Goal: Task Accomplishment & Management: Use online tool/utility

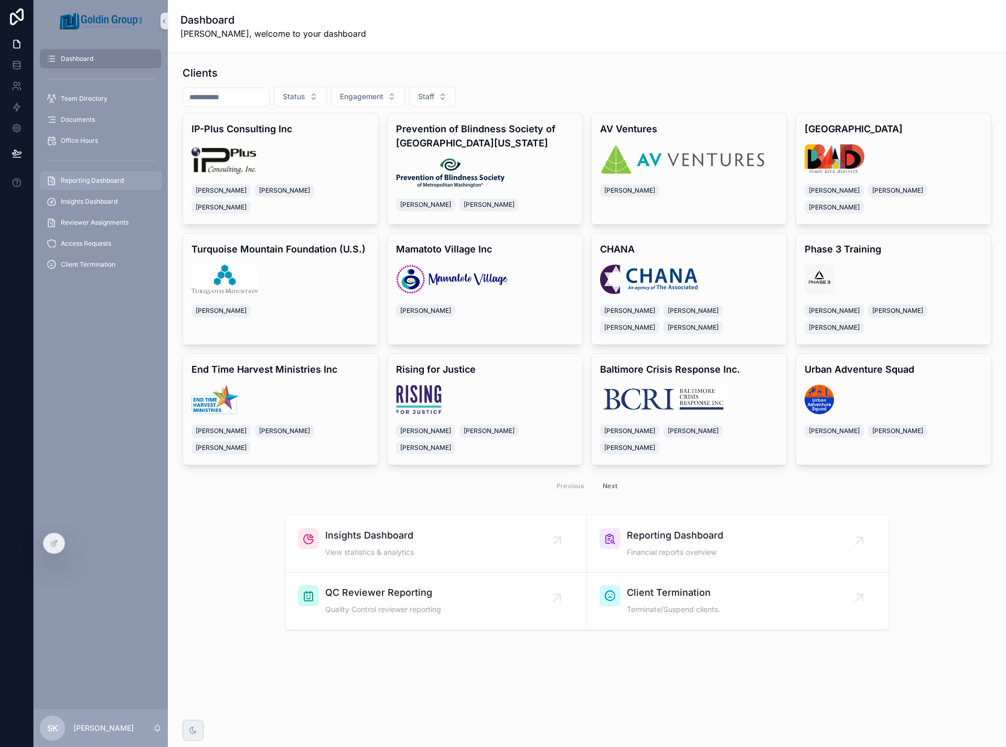
click at [88, 183] on span "Reporting Dashboard" at bounding box center [92, 180] width 63 height 8
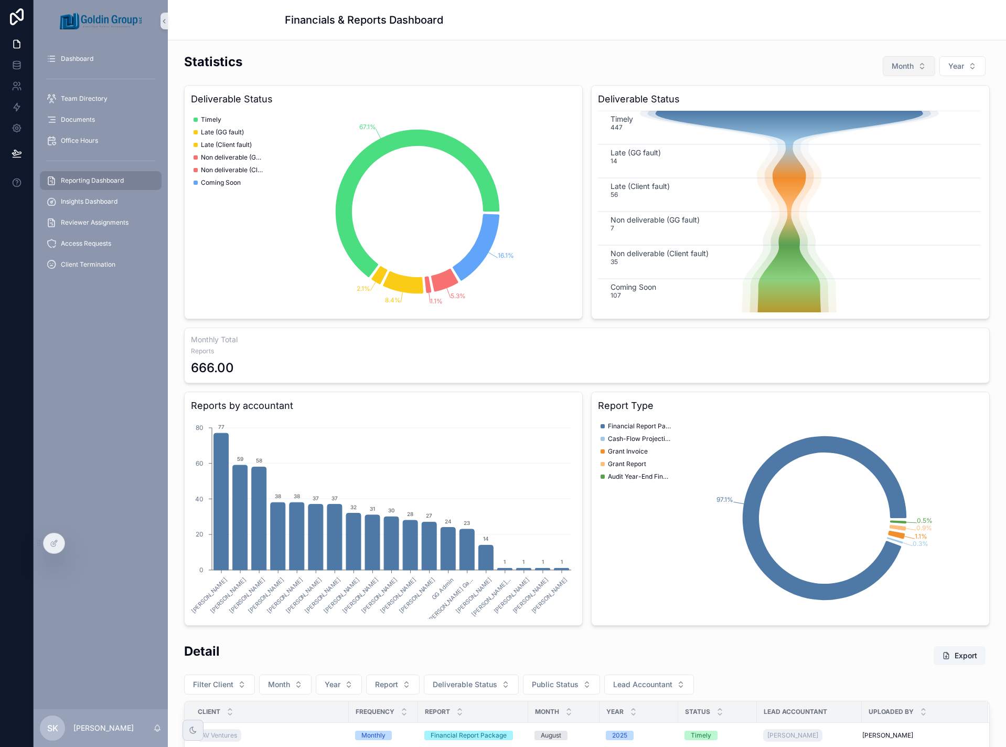
click at [919, 68] on button "Month" at bounding box center [909, 66] width 52 height 20
click at [896, 177] on div "August" at bounding box center [903, 177] width 126 height 17
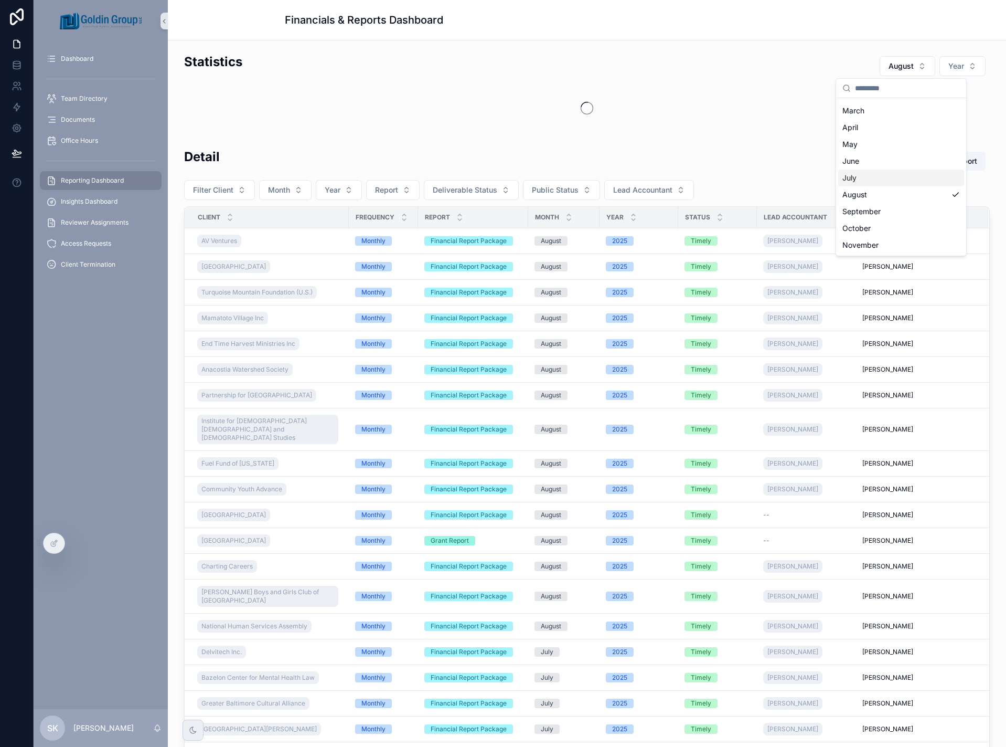
scroll to position [65, 0]
click at [960, 63] on button "Year" at bounding box center [963, 66] width 46 height 20
click at [942, 129] on div "2025" at bounding box center [941, 125] width 126 height 17
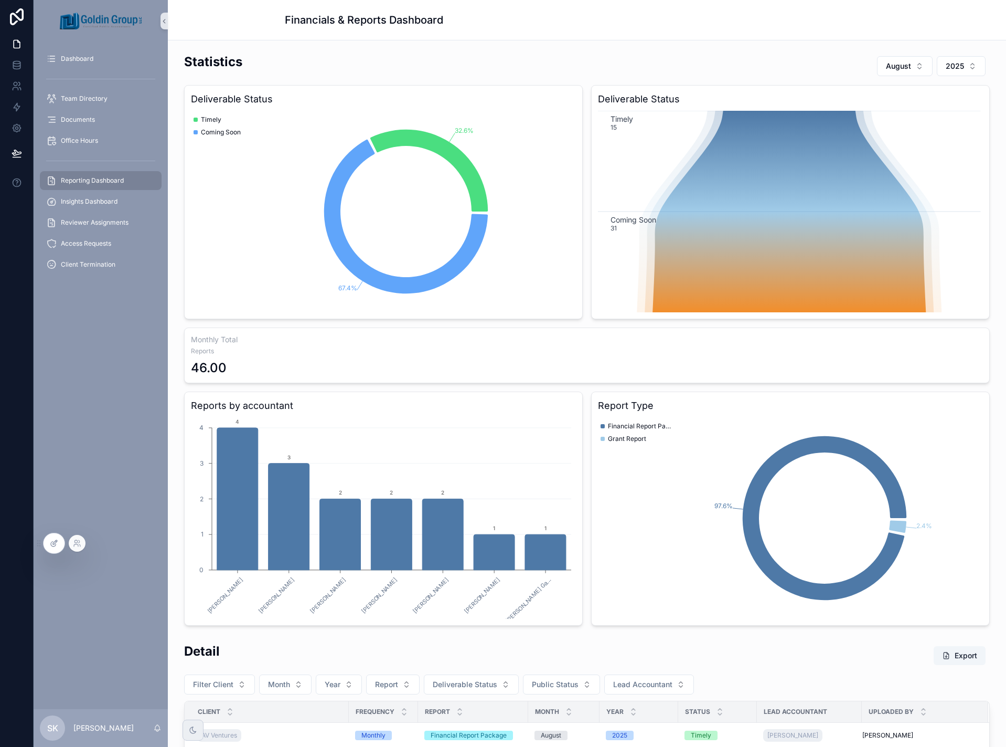
click at [50, 539] on icon at bounding box center [54, 543] width 8 height 8
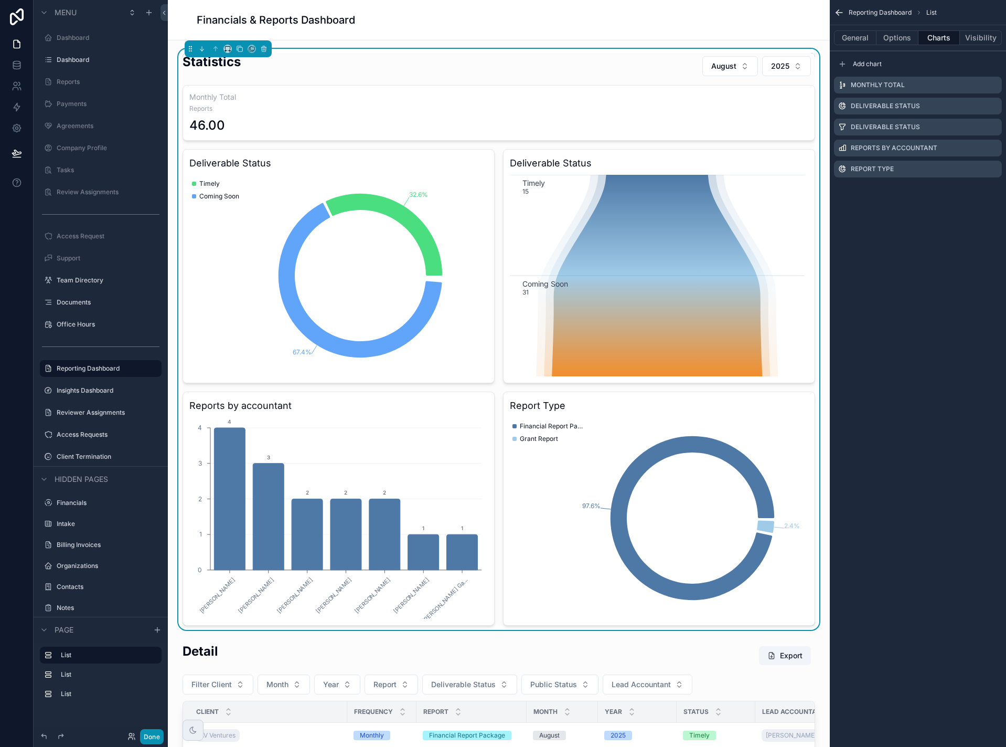
click at [152, 738] on button "Done" at bounding box center [152, 736] width 24 height 15
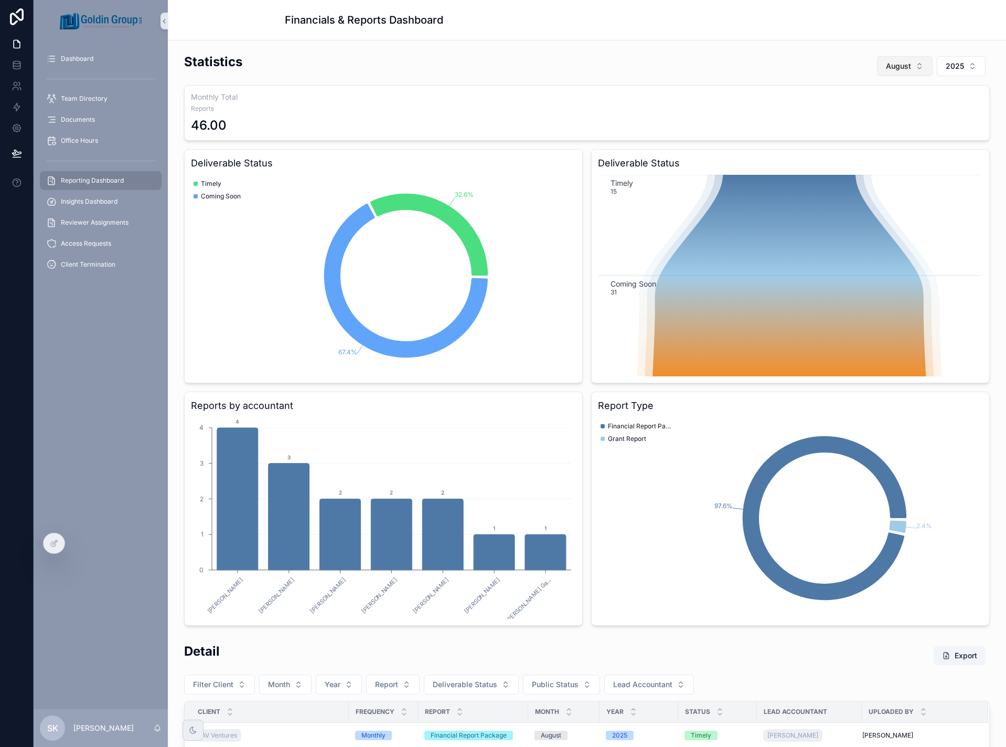
click at [908, 70] on button "August" at bounding box center [905, 66] width 56 height 20
click at [891, 209] on div "September" at bounding box center [899, 207] width 126 height 17
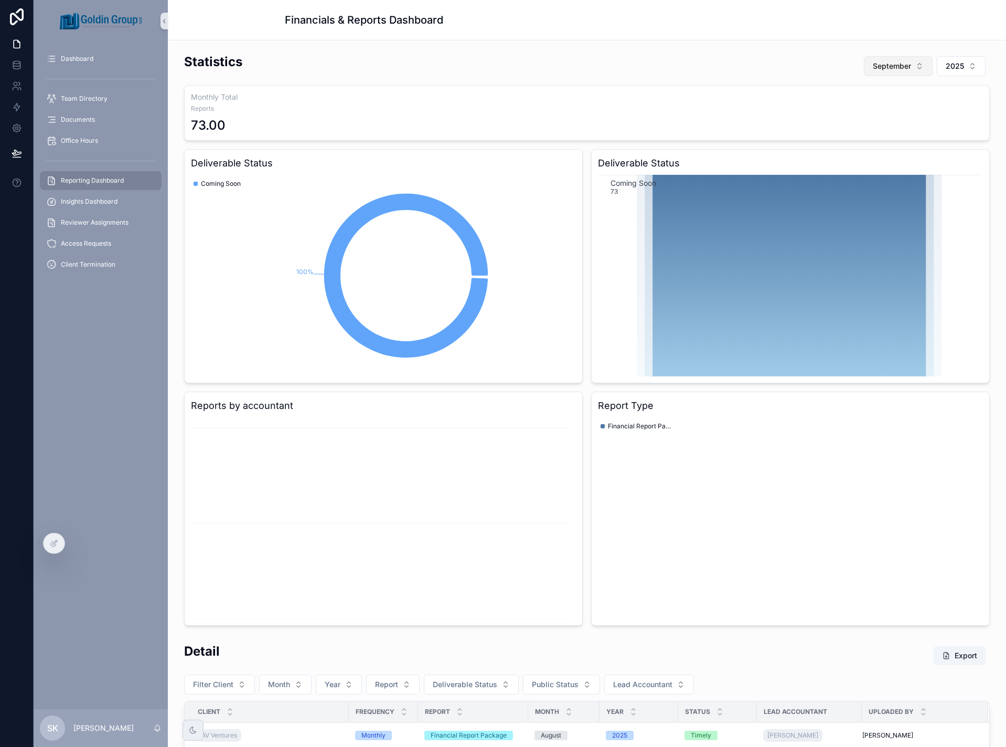
click at [904, 68] on span "September" at bounding box center [892, 66] width 38 height 10
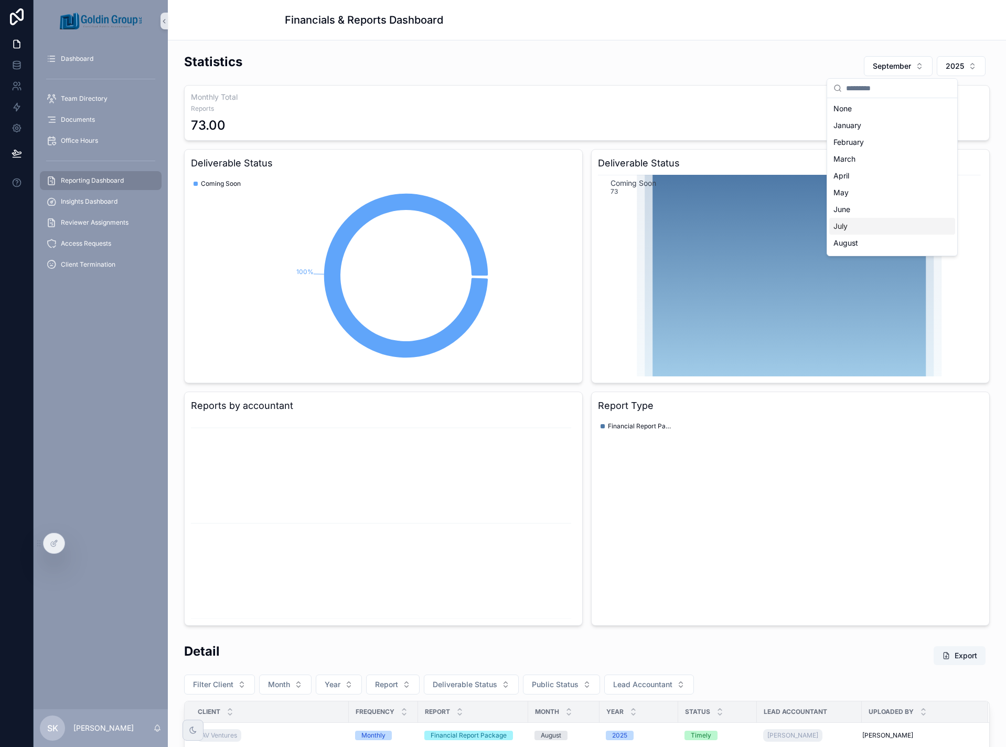
click at [890, 227] on div "July" at bounding box center [893, 226] width 126 height 17
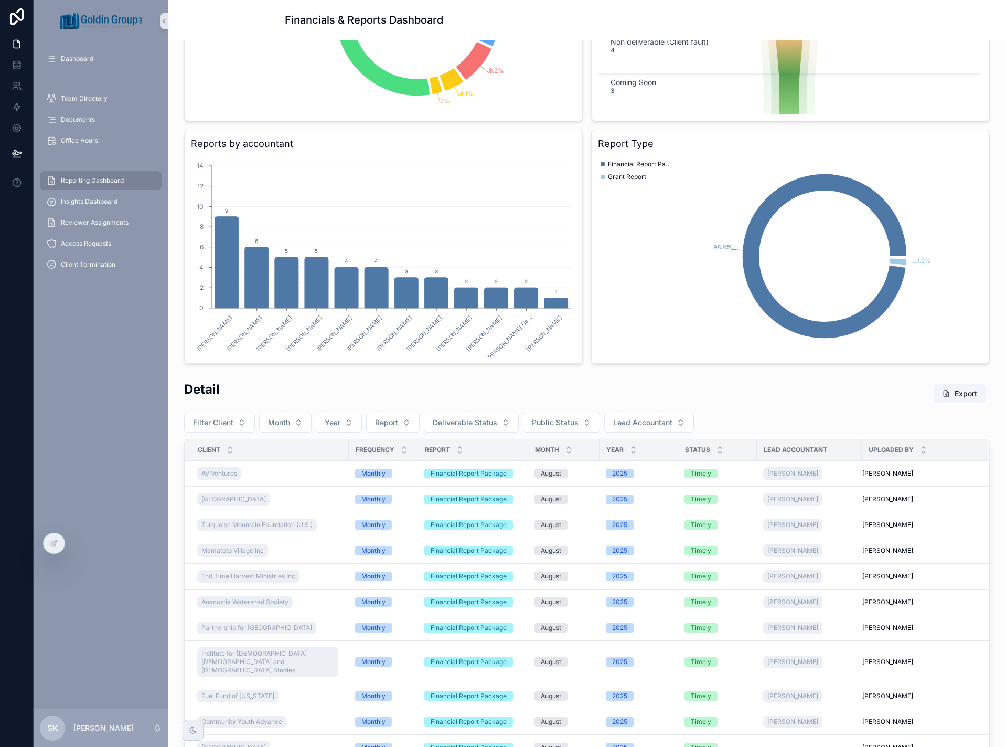
scroll to position [315, 0]
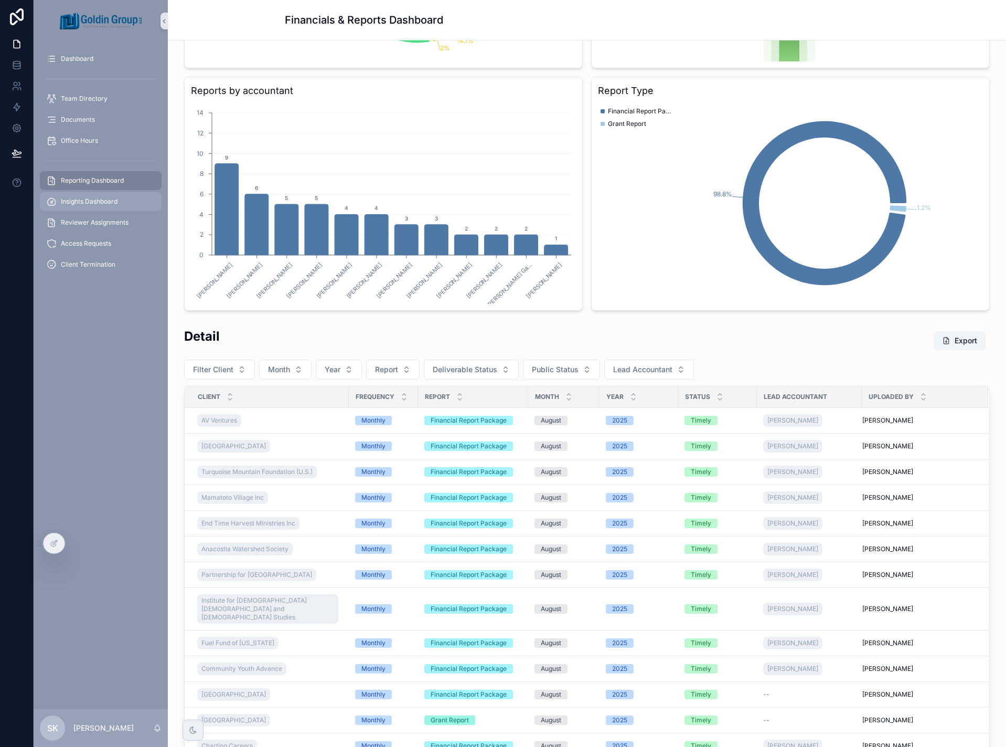
click at [97, 201] on span "Insights Dashboard" at bounding box center [89, 201] width 57 height 8
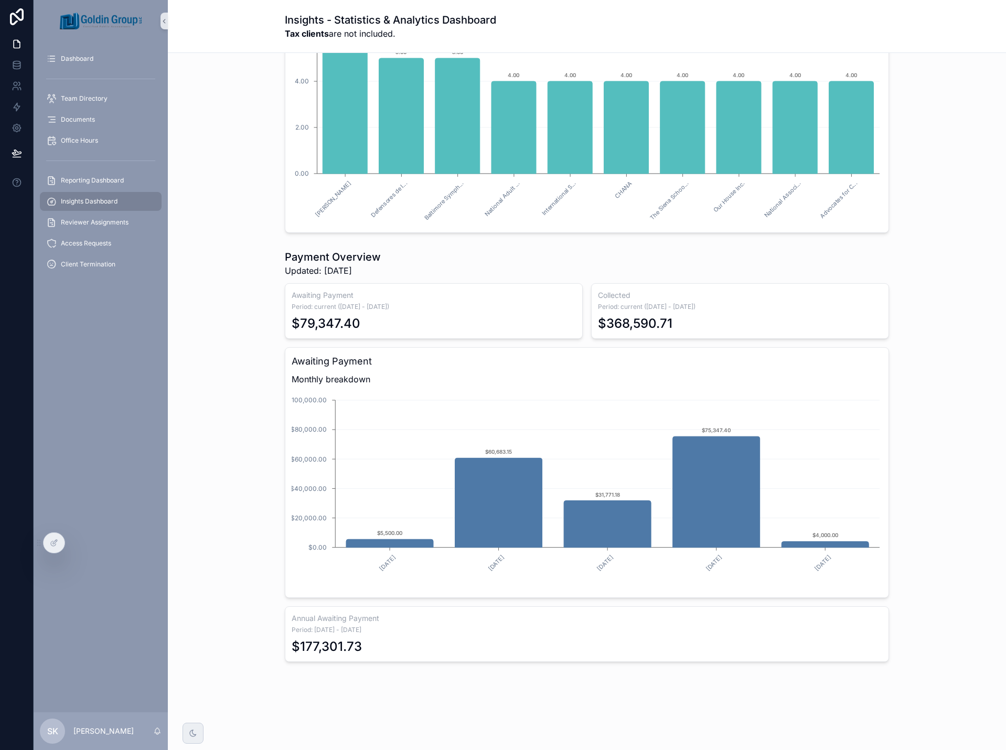
scroll to position [1252, 0]
click at [57, 547] on icon at bounding box center [54, 543] width 8 height 8
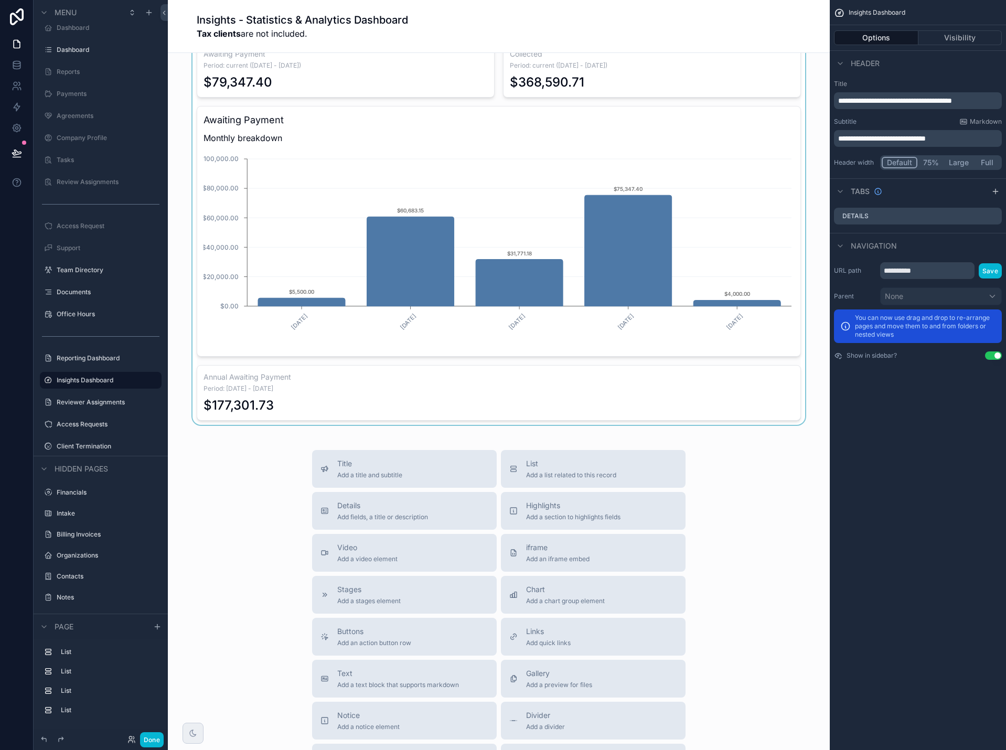
scroll to position [1305, 0]
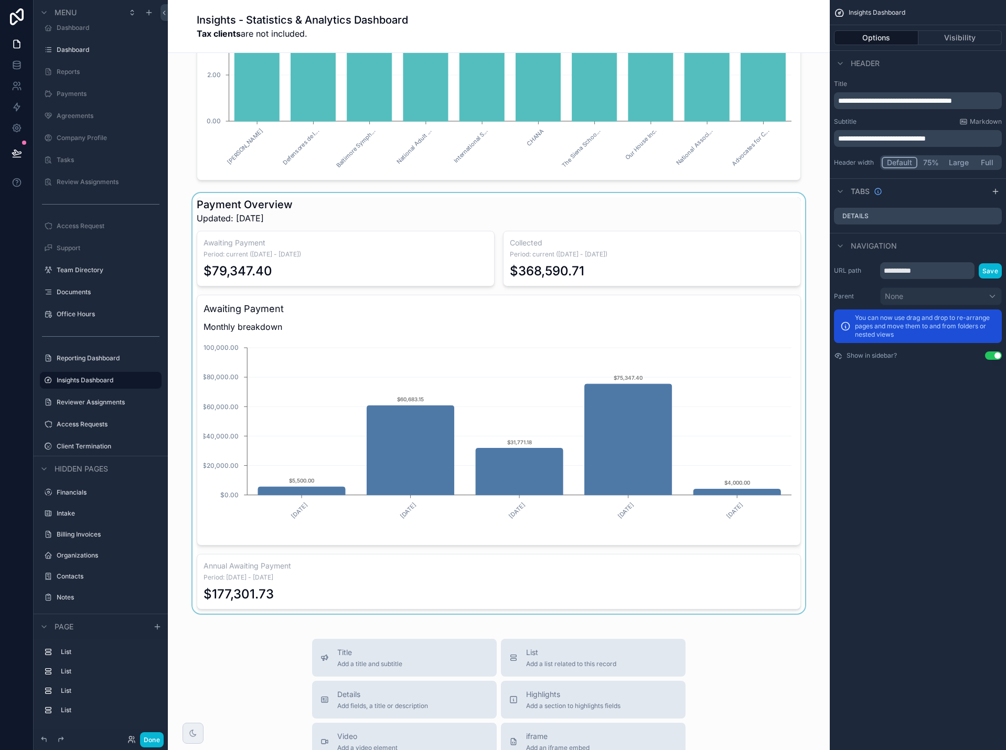
click at [586, 413] on div "scrollable content" at bounding box center [498, 403] width 645 height 421
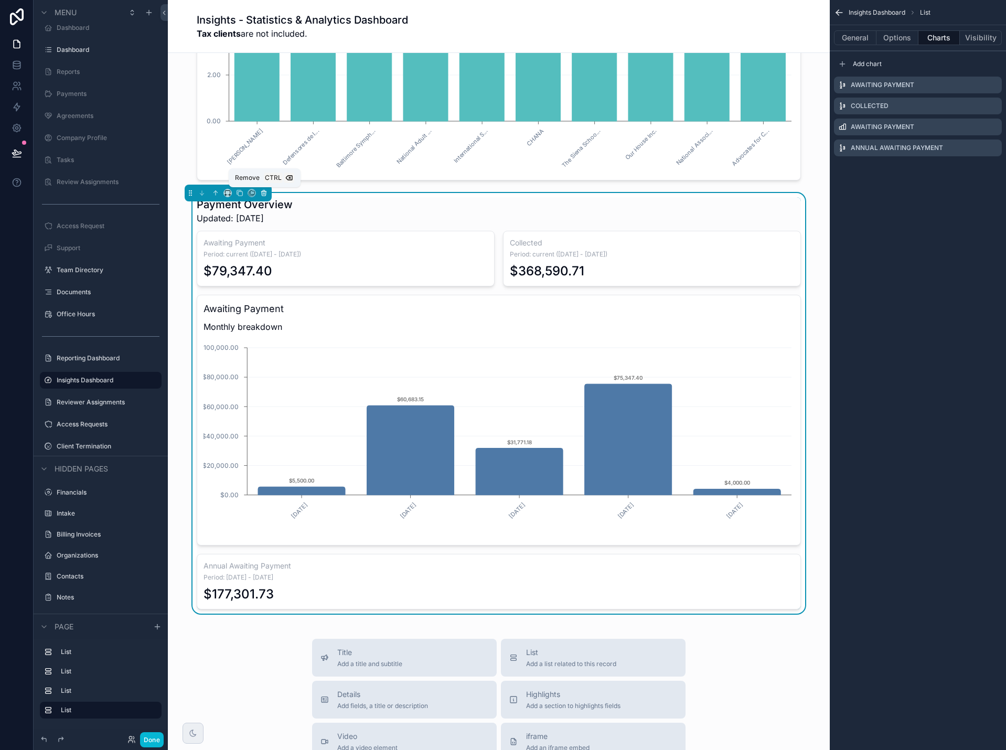
click at [263, 194] on icon "scrollable content" at bounding box center [263, 194] width 0 height 2
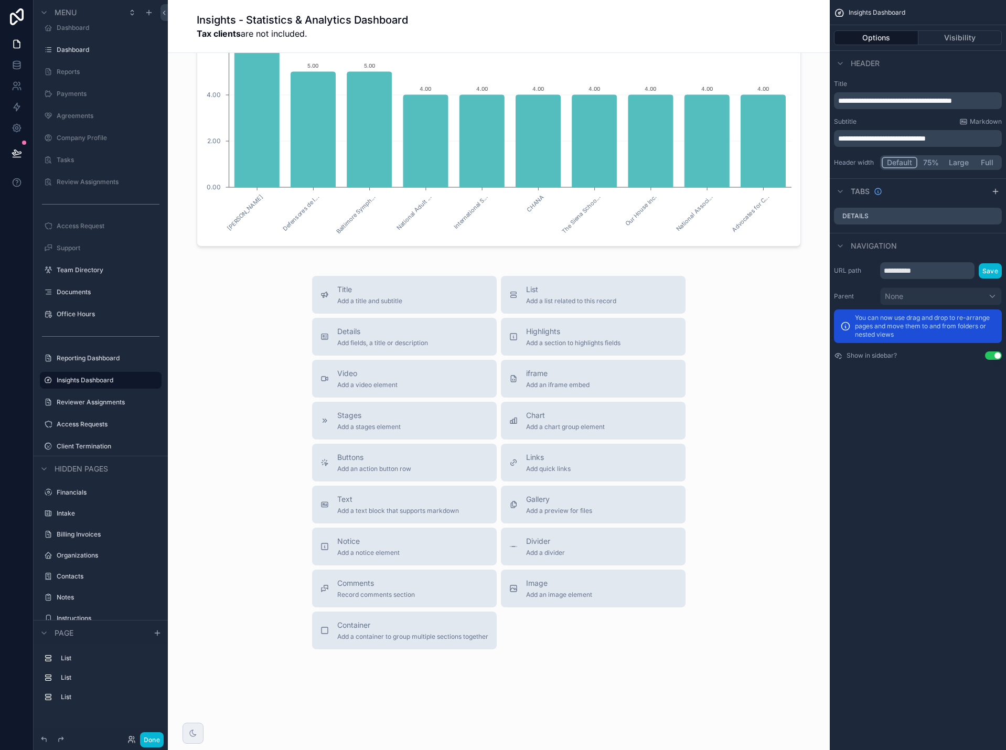
scroll to position [1239, 0]
click at [155, 738] on button "Done" at bounding box center [152, 739] width 24 height 15
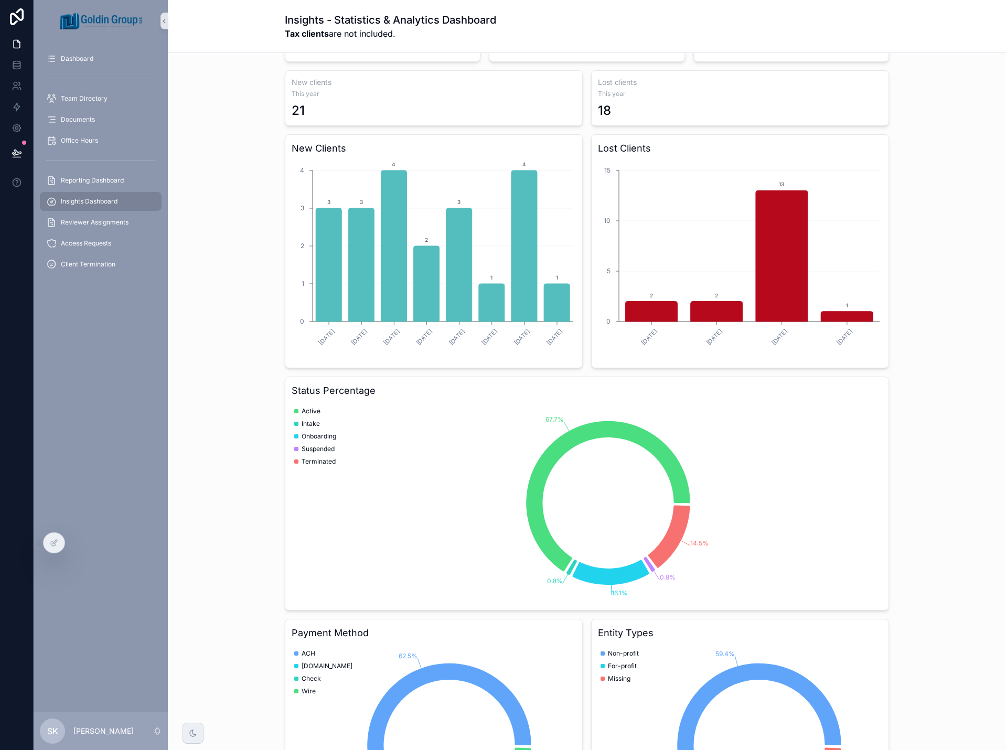
scroll to position [0, 0]
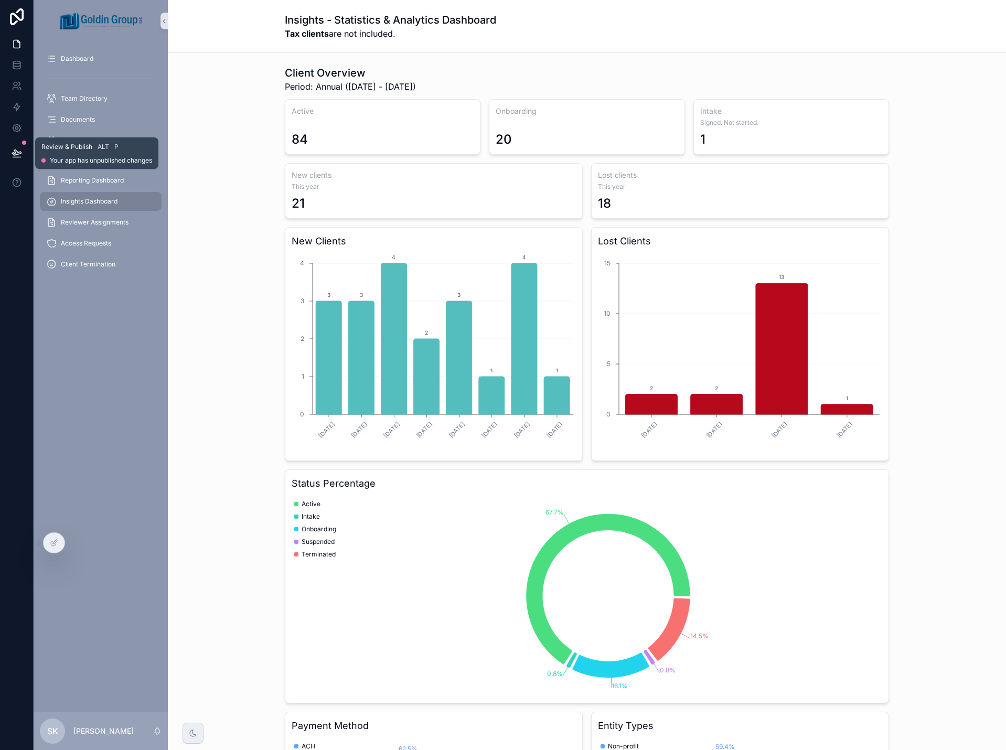
click at [18, 155] on icon at bounding box center [17, 153] width 10 height 10
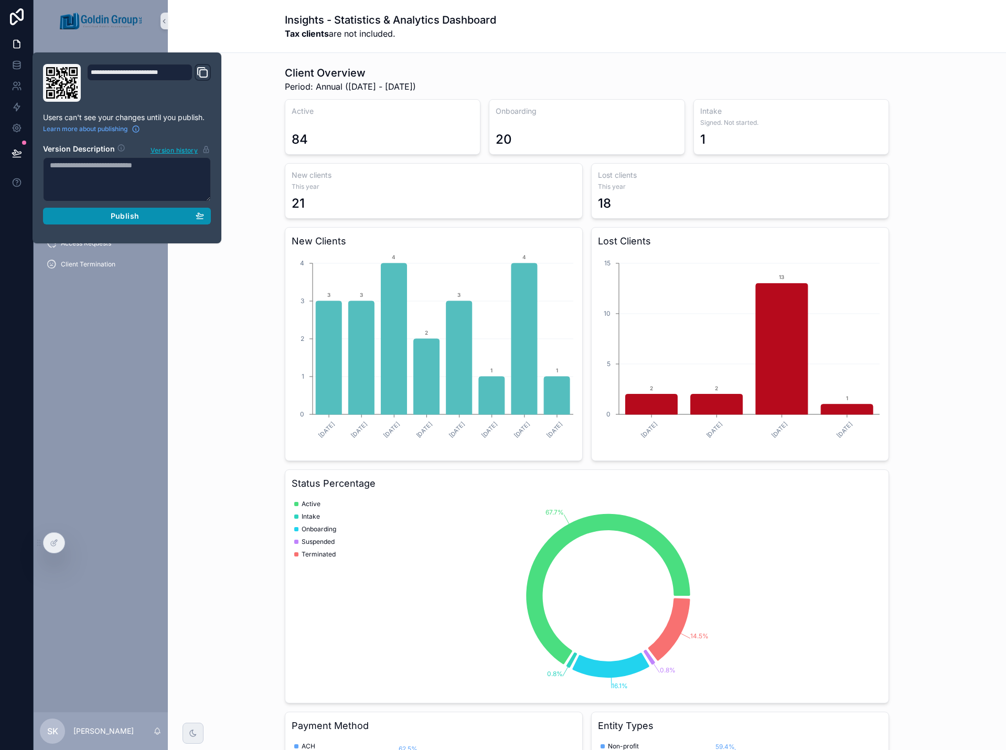
click at [155, 217] on div "Publish" at bounding box center [127, 215] width 154 height 9
